Goal: Task Accomplishment & Management: Use online tool/utility

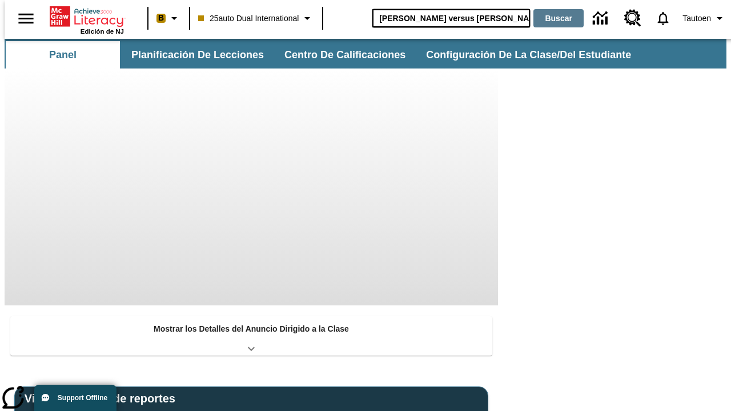
type input "[PERSON_NAME] versus [PERSON_NAME]"
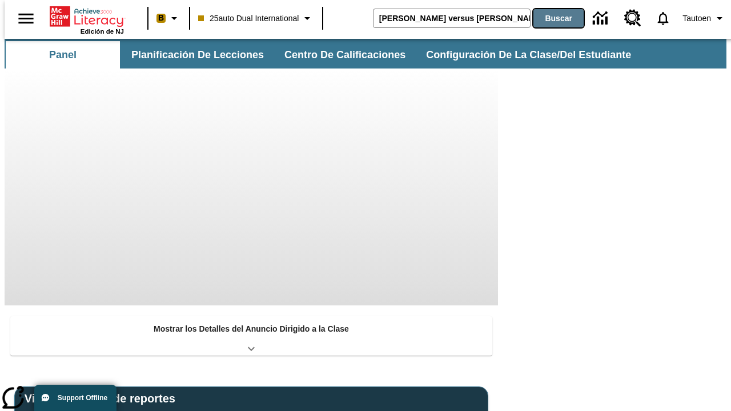
click at [551, 18] on button "Buscar" at bounding box center [558, 18] width 50 height 18
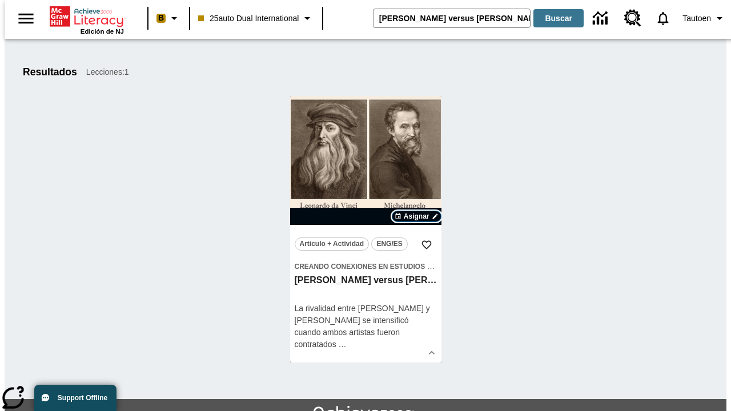
click at [416, 216] on span "Asignar" at bounding box center [417, 216] width 26 height 10
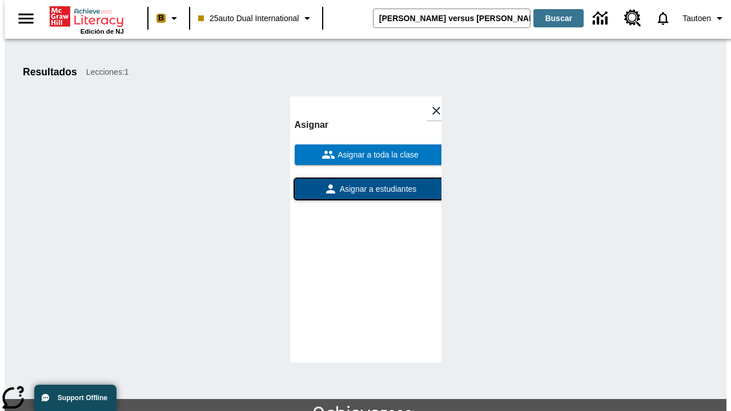
click at [365, 183] on span "Asignar a estudiantes" at bounding box center [376, 189] width 79 height 12
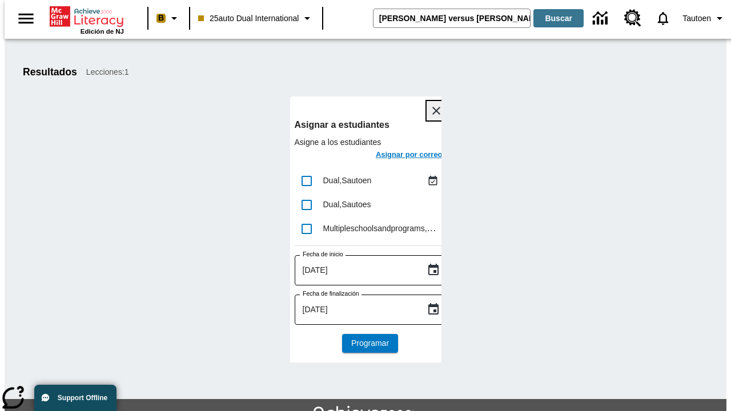
scroll to position [62, 0]
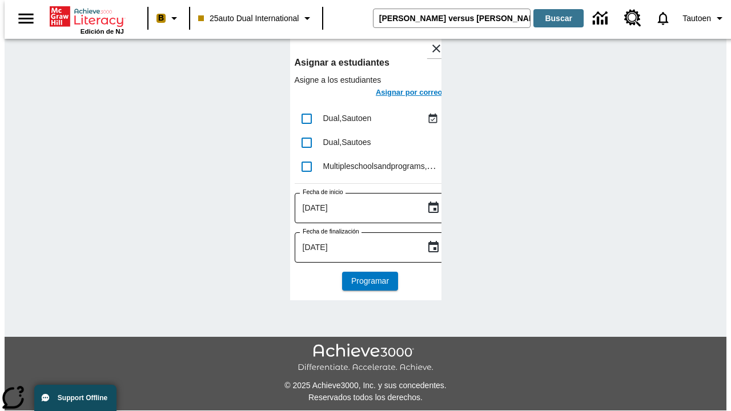
click at [306, 118] on input "lesson details" at bounding box center [307, 119] width 24 height 24
checkbox input "true"
click at [399, 94] on h6 "Asignar por correo" at bounding box center [409, 92] width 67 height 13
